Goal: Task Accomplishment & Management: Manage account settings

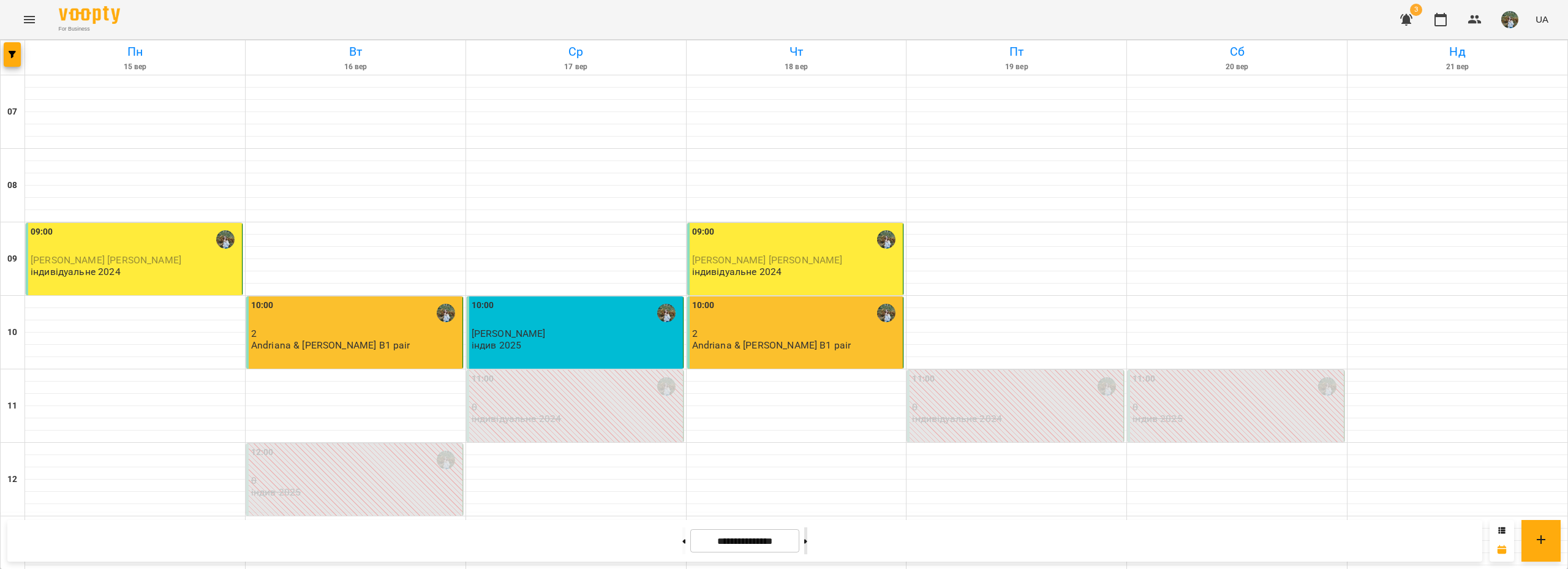
click at [807, 540] on button at bounding box center [805, 541] width 3 height 27
type input "**********"
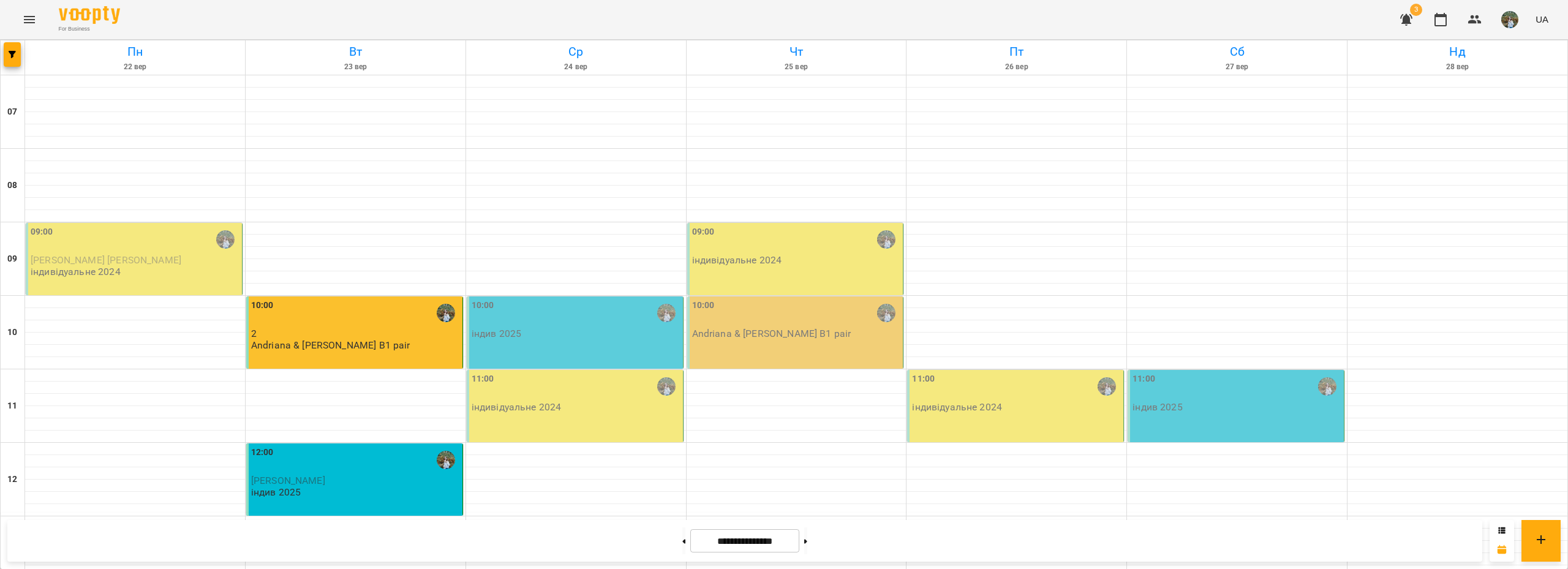
scroll to position [62, 0]
click at [353, 446] on div "12:00" at bounding box center [355, 459] width 208 height 28
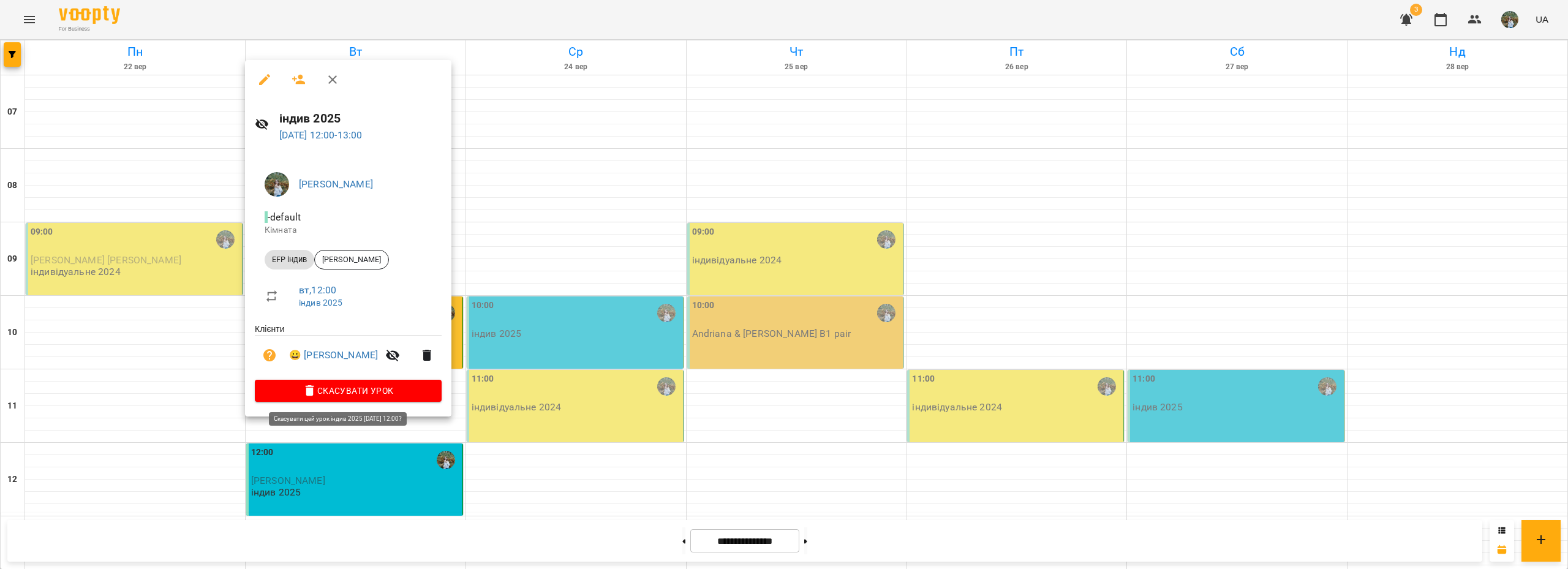
click at [346, 390] on span "Скасувати Урок" at bounding box center [348, 390] width 167 height 14
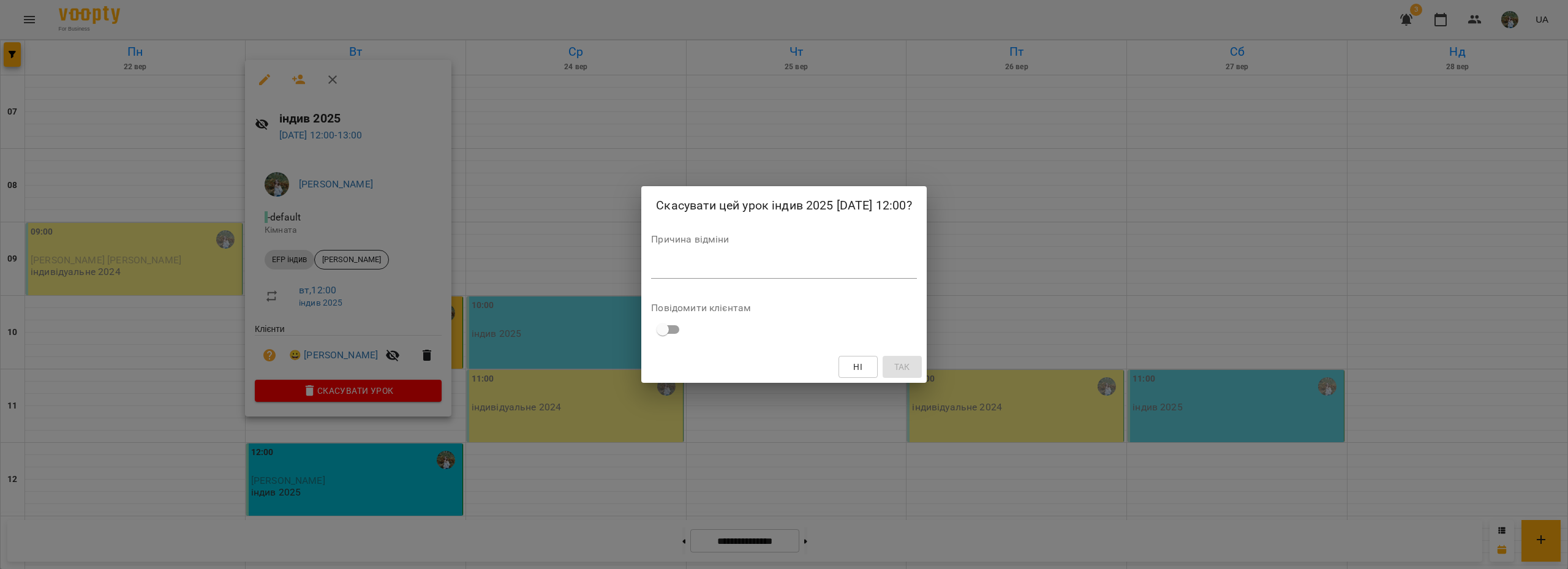
click at [676, 272] on textarea at bounding box center [784, 269] width 265 height 12
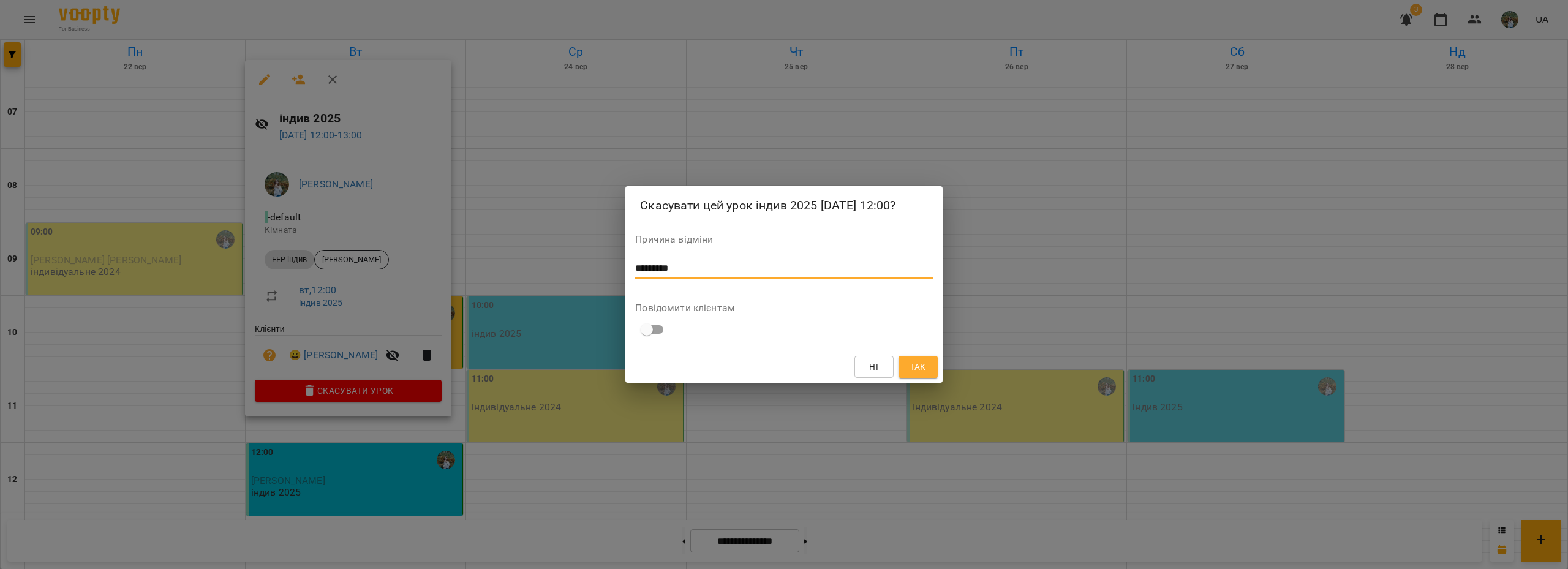
type textarea "*********"
click at [918, 364] on span "Так" at bounding box center [919, 366] width 16 height 14
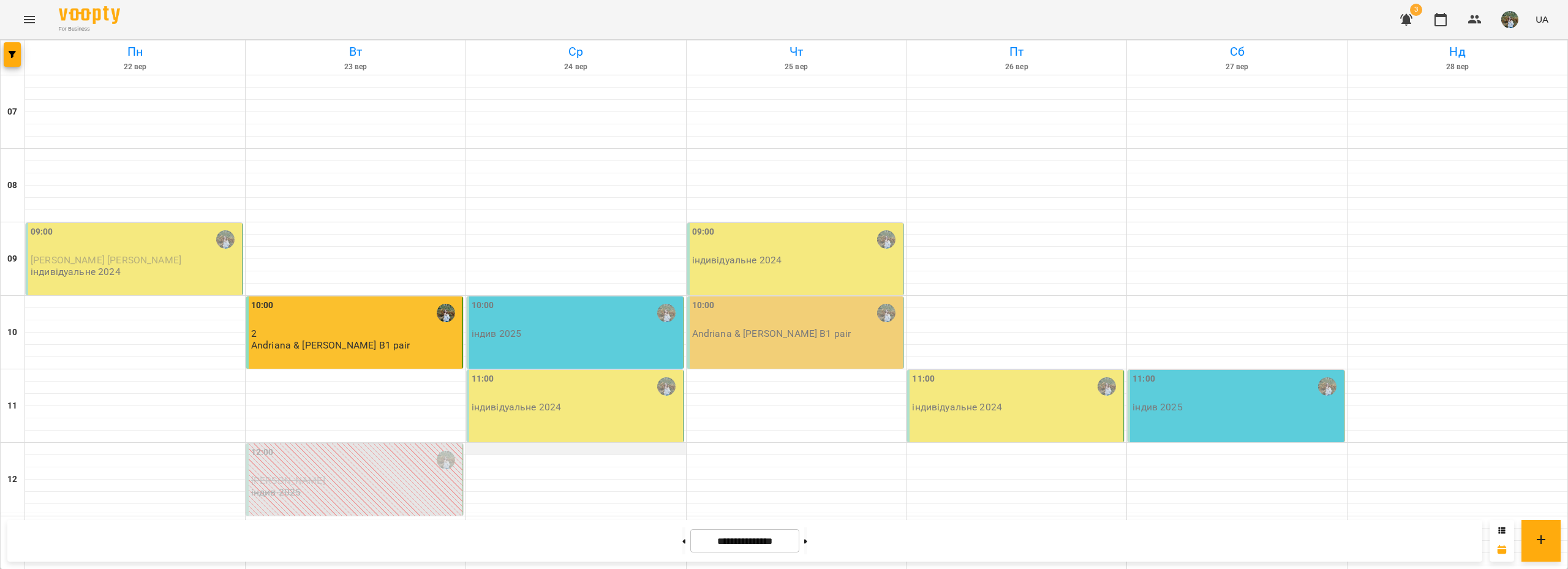
scroll to position [112, 0]
click at [1400, 13] on icon "button" at bounding box center [1406, 19] width 14 height 14
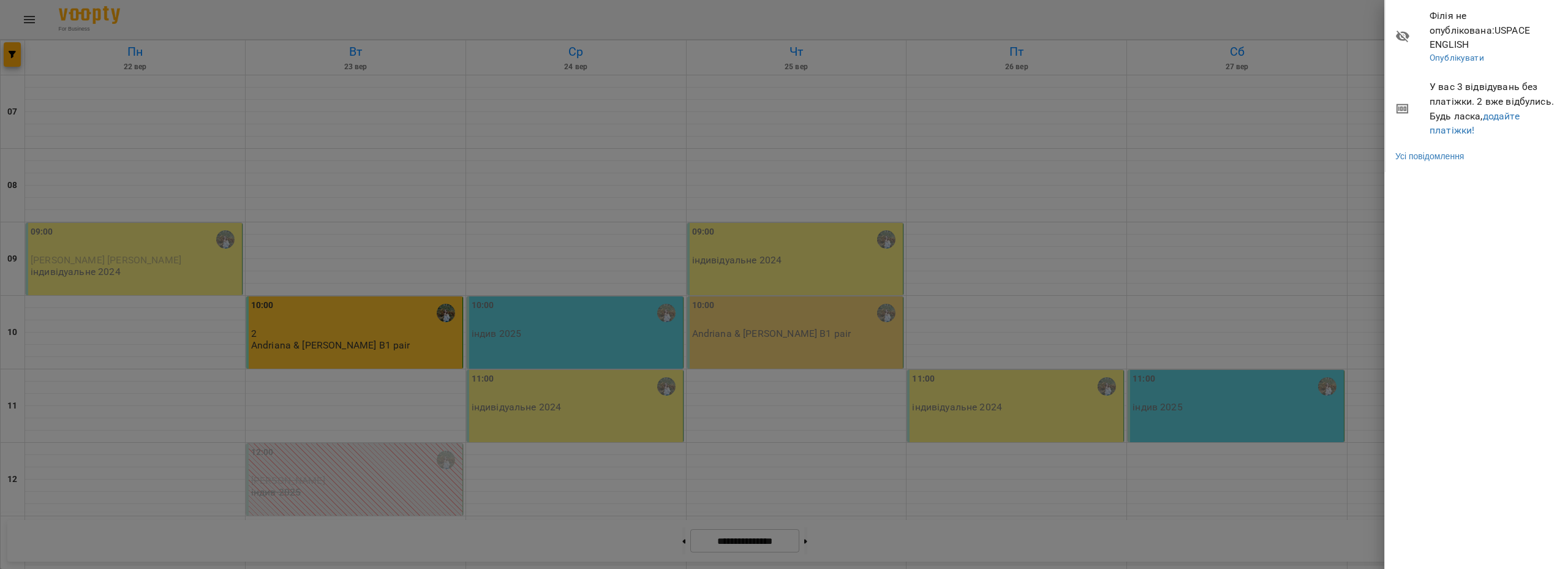
click at [1281, 8] on div at bounding box center [784, 284] width 1568 height 569
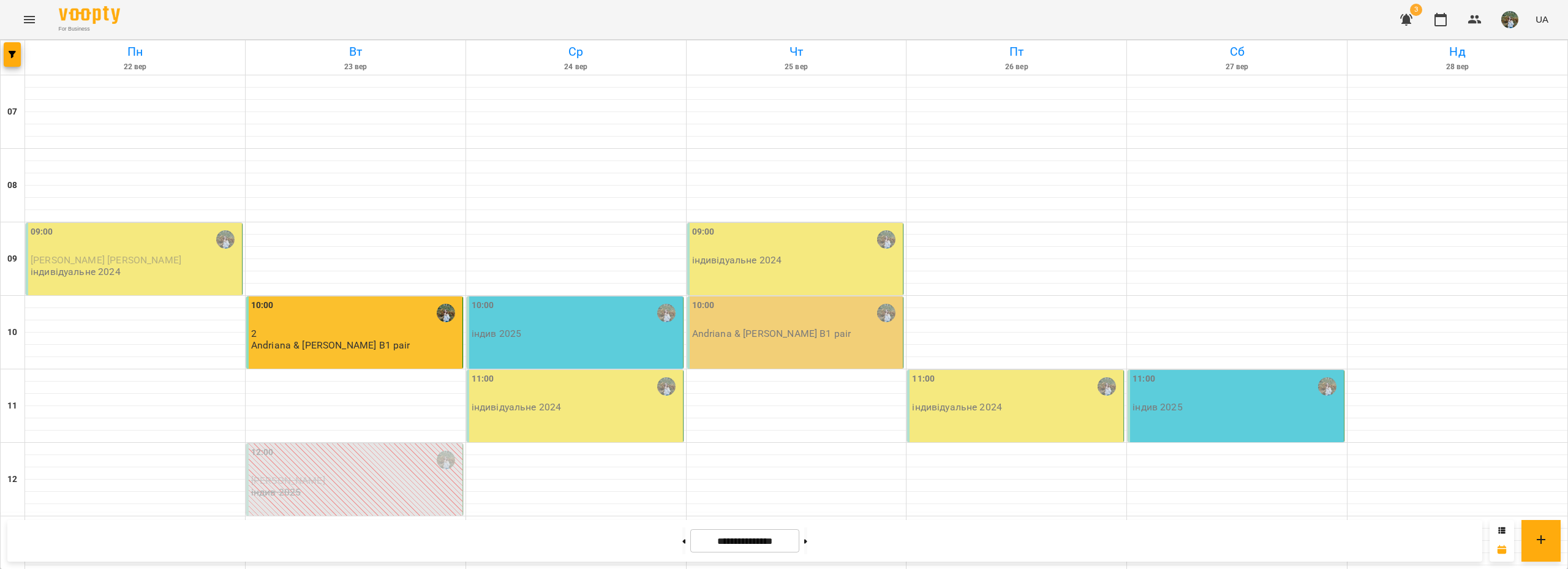
scroll to position [419, 0]
drag, startPoint x: 674, startPoint y: 532, endPoint x: 642, endPoint y: 509, distance: 39.4
click at [682, 532] on button at bounding box center [683, 541] width 3 height 27
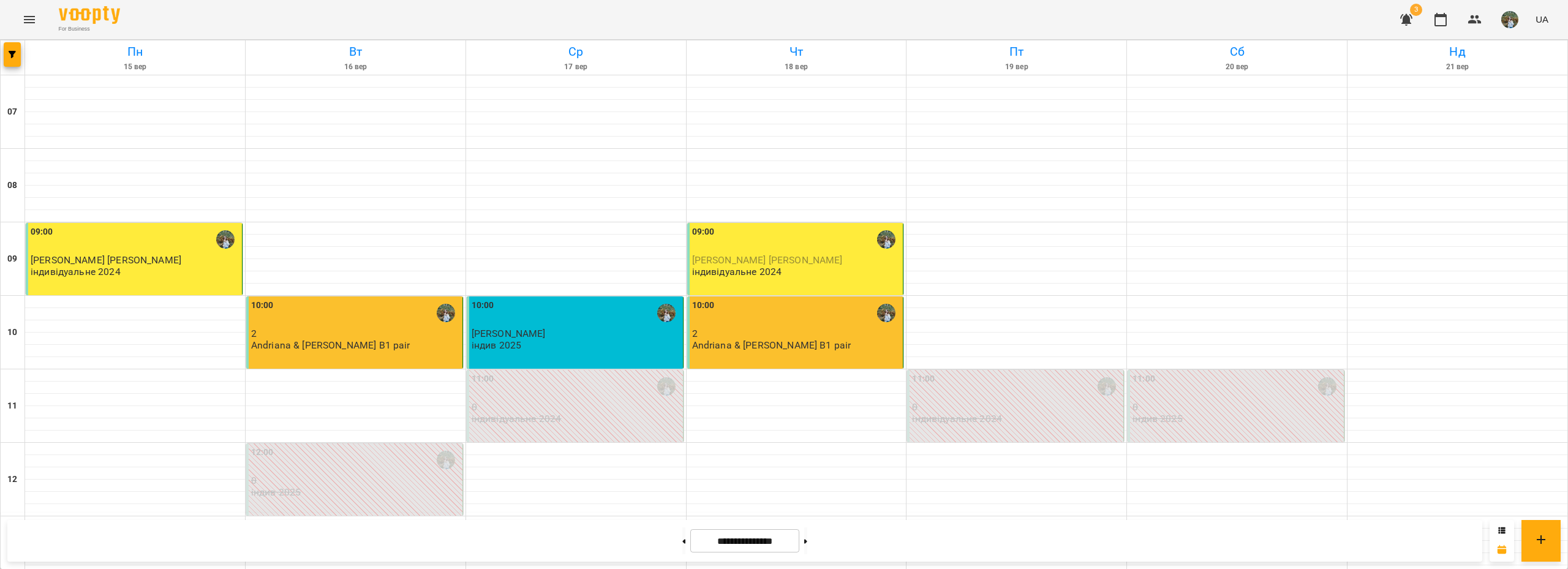
scroll to position [552, 0]
drag, startPoint x: 816, startPoint y: 544, endPoint x: 812, endPoint y: 537, distance: 8.1
click at [807, 544] on button at bounding box center [805, 541] width 3 height 27
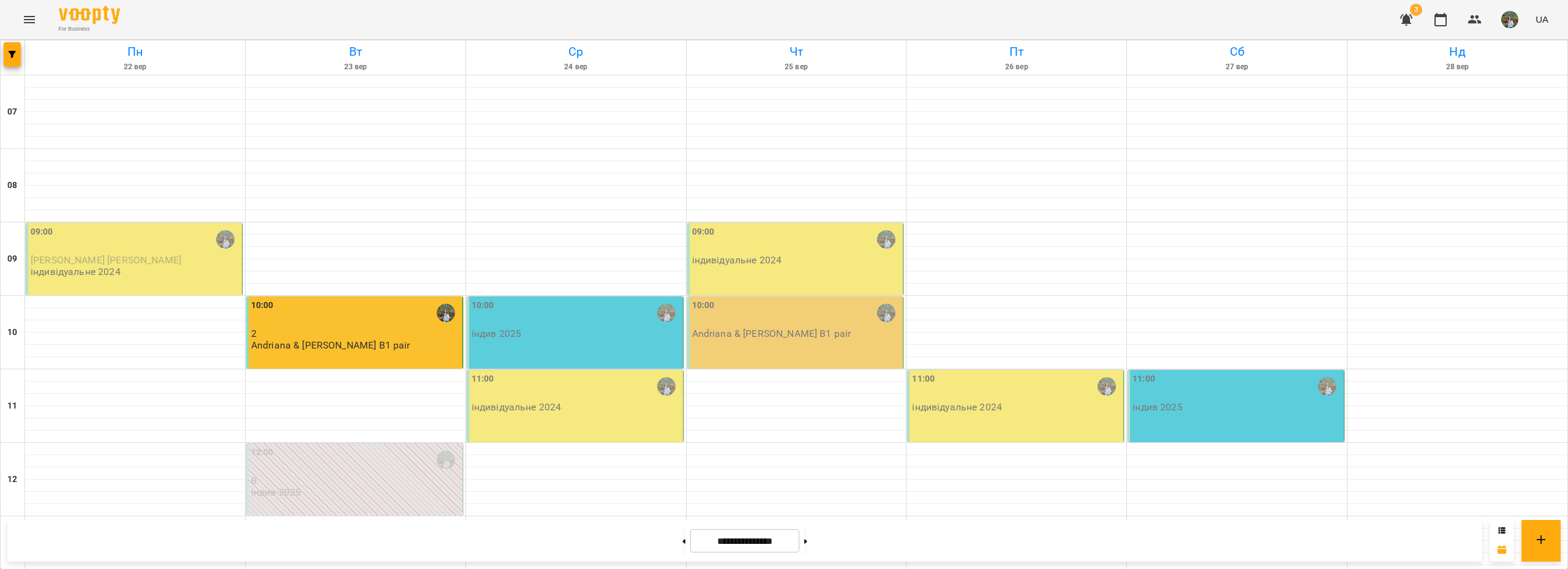
scroll to position [184, 0]
click at [807, 551] on button at bounding box center [805, 541] width 3 height 27
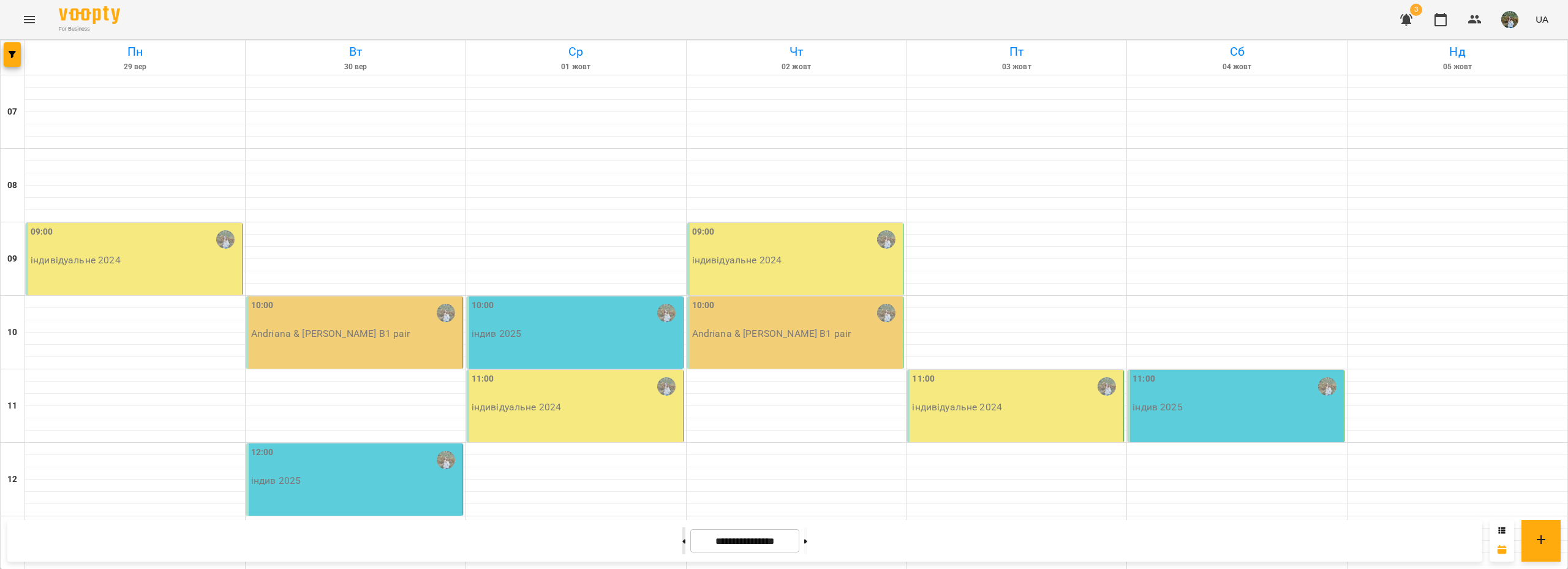
click at [682, 544] on button at bounding box center [683, 541] width 3 height 27
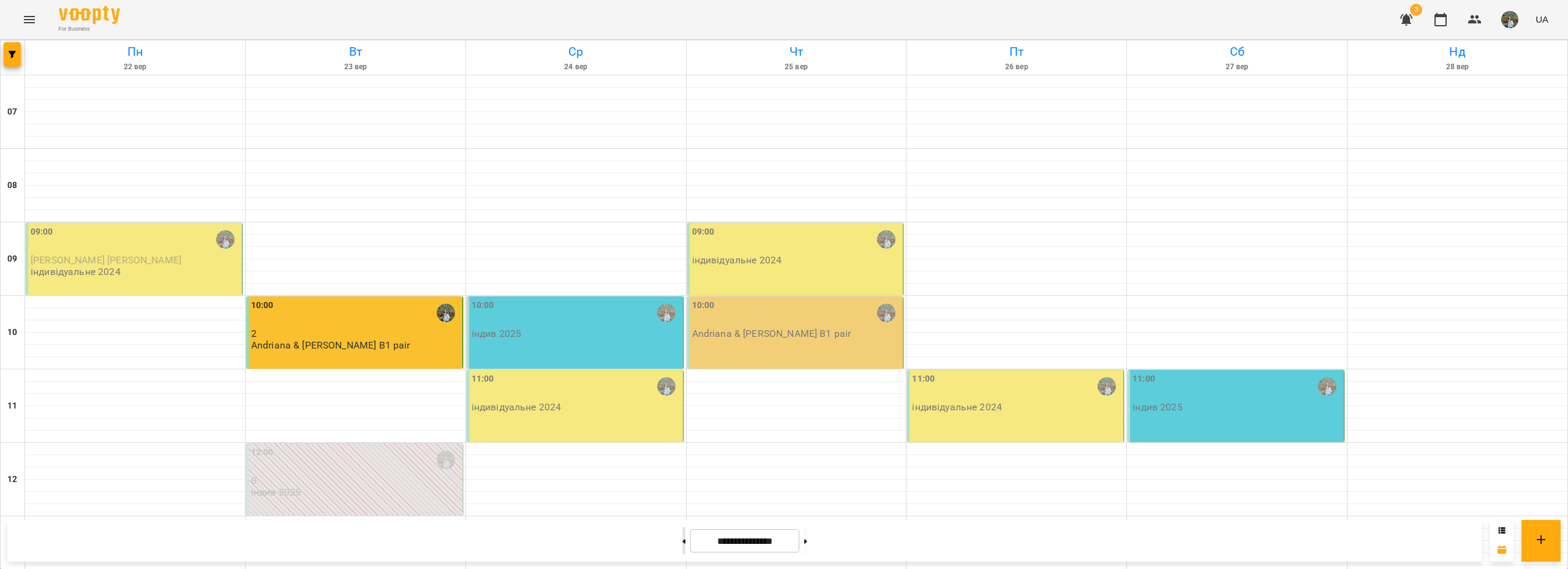
click at [682, 544] on button at bounding box center [683, 541] width 3 height 27
type input "**********"
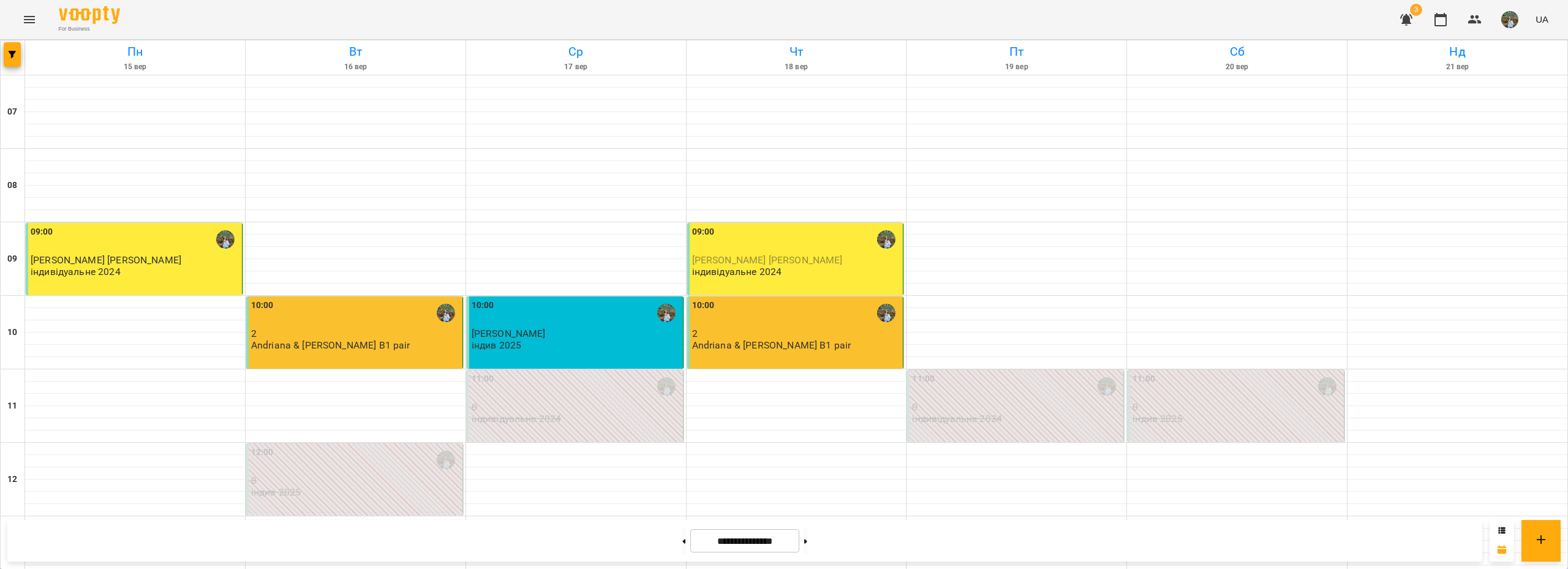
scroll to position [123, 0]
